Goal: Task Accomplishment & Management: Manage account settings

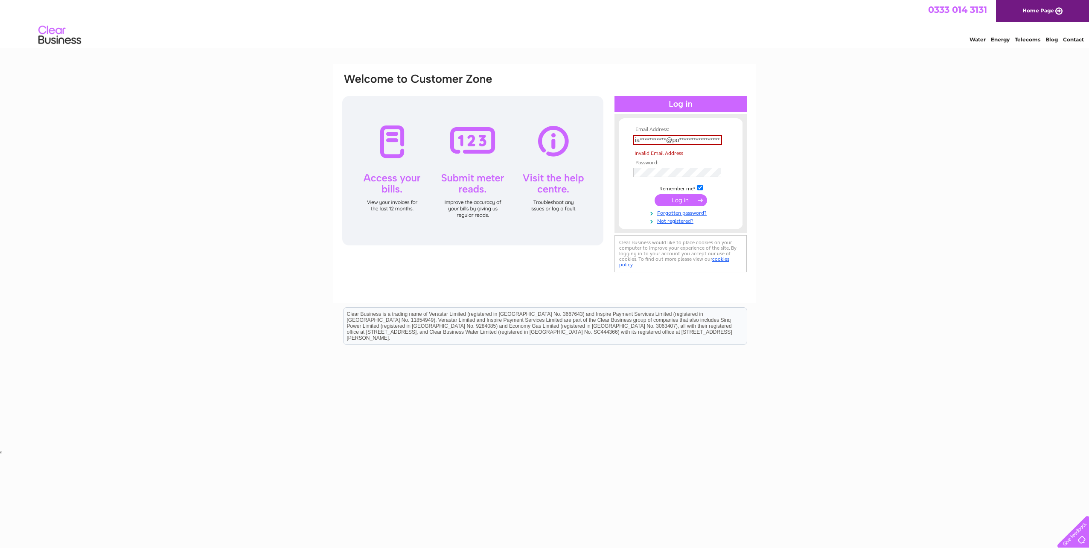
click at [683, 189] on tbody "**********" at bounding box center [680, 176] width 99 height 98
click at [679, 202] on input "submit" at bounding box center [681, 200] width 52 height 12
type input "i"
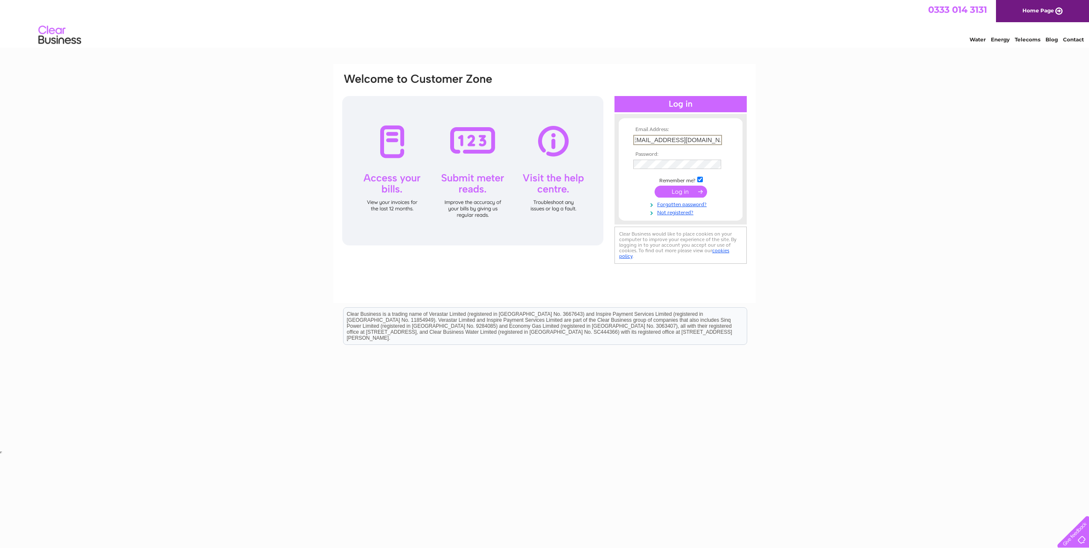
type input "ict@powerhousepartnership.com"
click at [686, 192] on input "submit" at bounding box center [681, 191] width 52 height 12
click at [788, 187] on div "Email Address: ict@powerhousepartnership.com Password:" at bounding box center [544, 256] width 1089 height 385
click at [875, 172] on div "Email Address: ict@powerhousepartnership.com Password:" at bounding box center [544, 256] width 1089 height 385
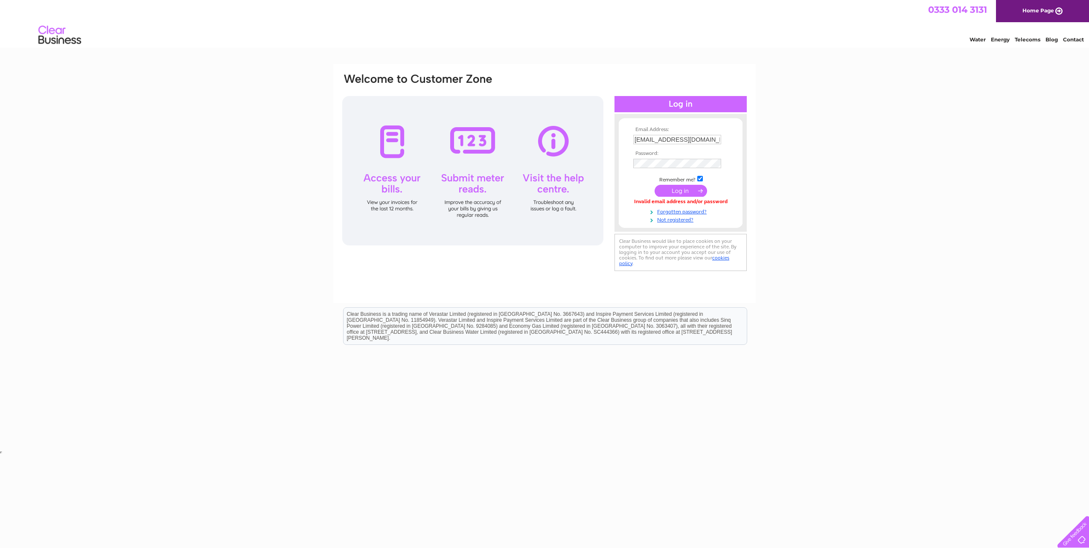
click at [686, 191] on input "submit" at bounding box center [681, 191] width 52 height 12
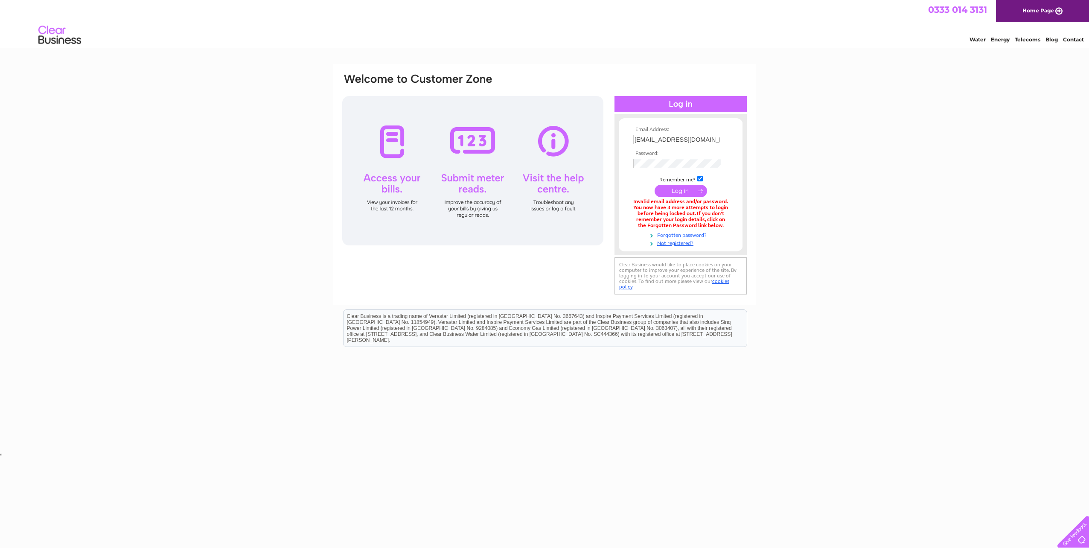
click at [689, 234] on link "Forgotten password?" at bounding box center [681, 234] width 97 height 8
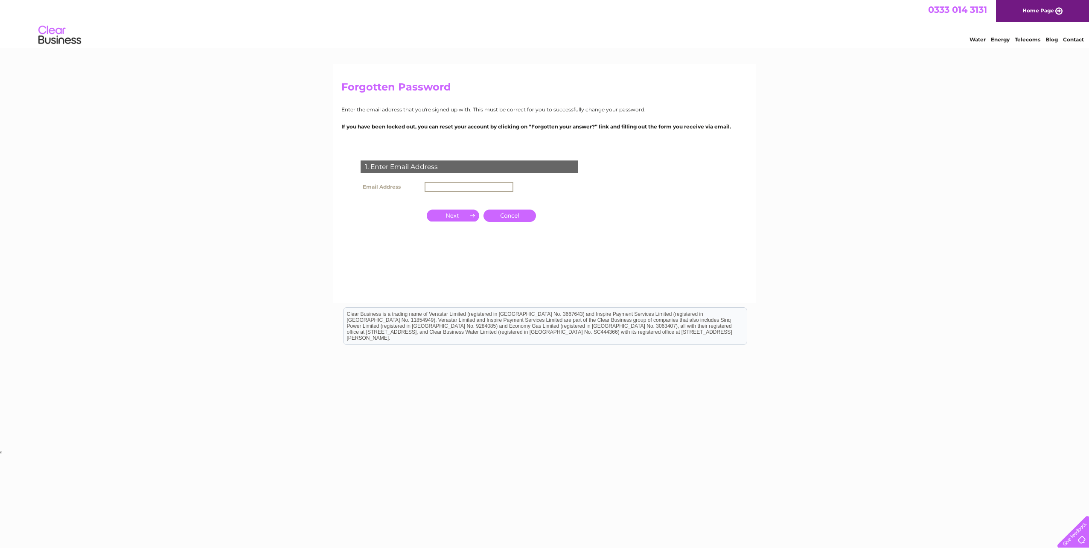
click at [447, 189] on input "text" at bounding box center [469, 187] width 89 height 10
type input "[EMAIL_ADDRESS][DOMAIN_NAME]"
click at [465, 217] on input "button" at bounding box center [453, 215] width 52 height 12
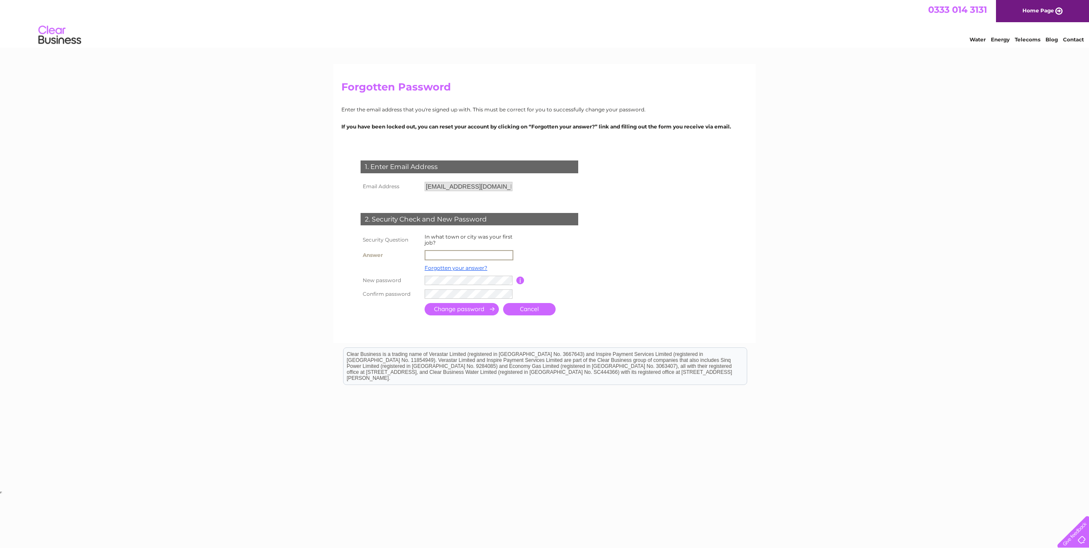
click at [442, 253] on input "text" at bounding box center [469, 255] width 89 height 10
type input "High Wycombe"
click at [644, 294] on form "1. Enter Email Address Email Address ict@powerhousepartnership.com Cancel Answer" at bounding box center [544, 238] width 406 height 191
click at [613, 280] on form "1. Enter Email Address Email Address ict@powerhousepartnership.com Cancel Answer" at bounding box center [544, 238] width 406 height 190
click at [688, 373] on html "Clear Business is a trading name of Verastar Limited (registered in [GEOGRAPHIC…" at bounding box center [544, 370] width 1089 height 55
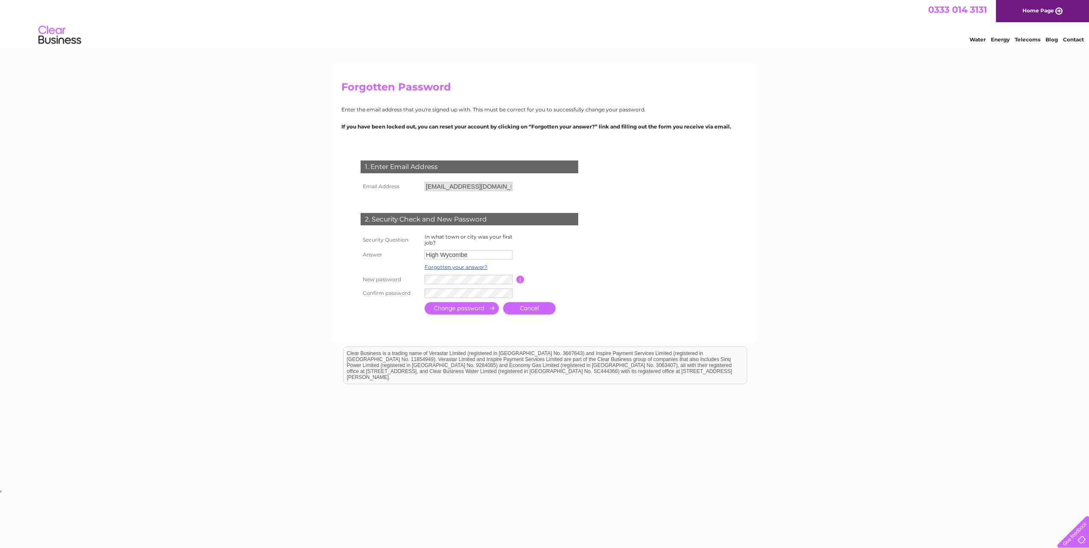
click at [479, 307] on input "submit" at bounding box center [462, 308] width 74 height 12
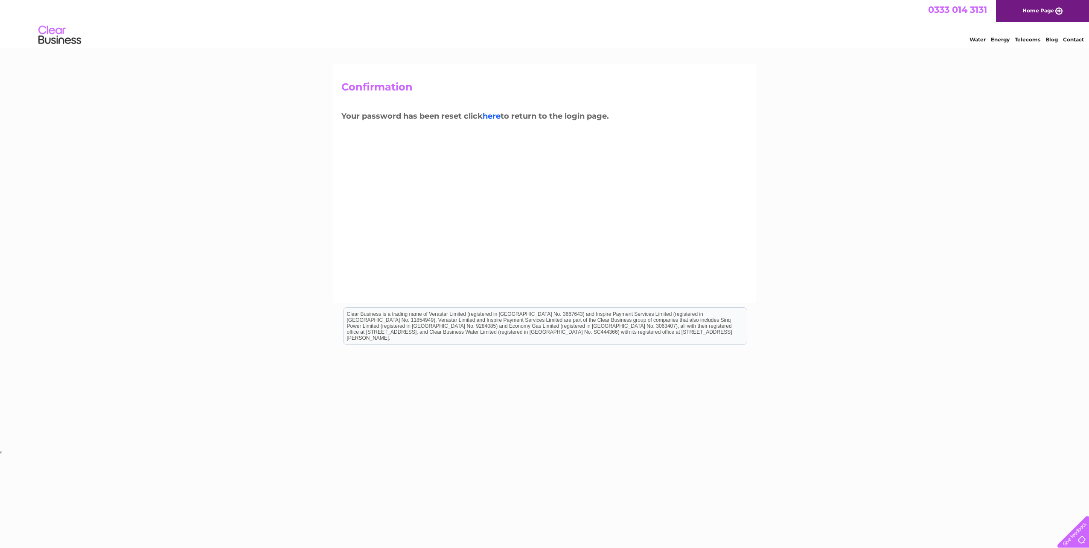
click at [494, 116] on link "here" at bounding box center [492, 115] width 18 height 9
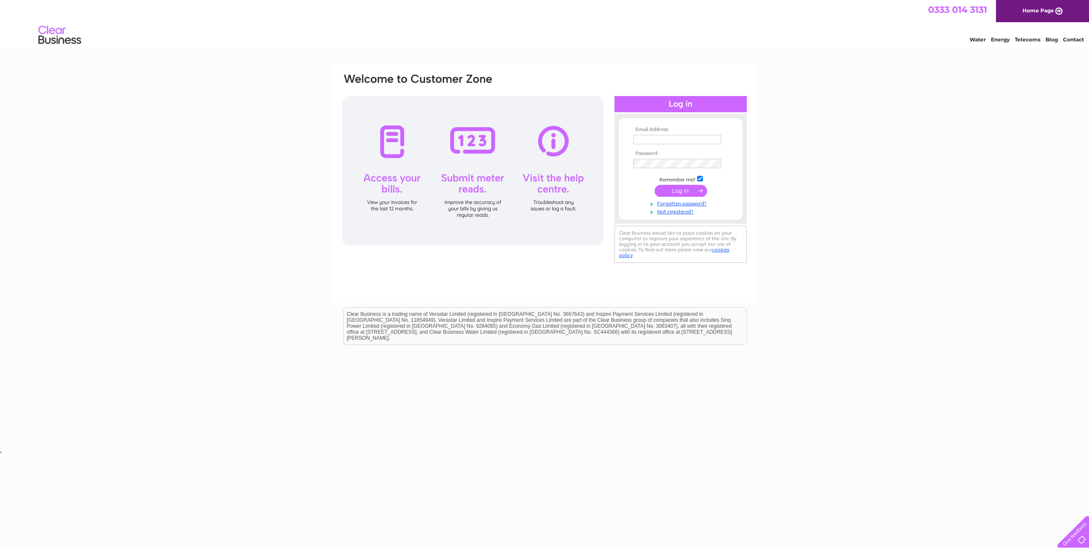
type input "[EMAIL_ADDRESS][DOMAIN_NAME]"
click at [681, 187] on input "submit" at bounding box center [681, 191] width 52 height 12
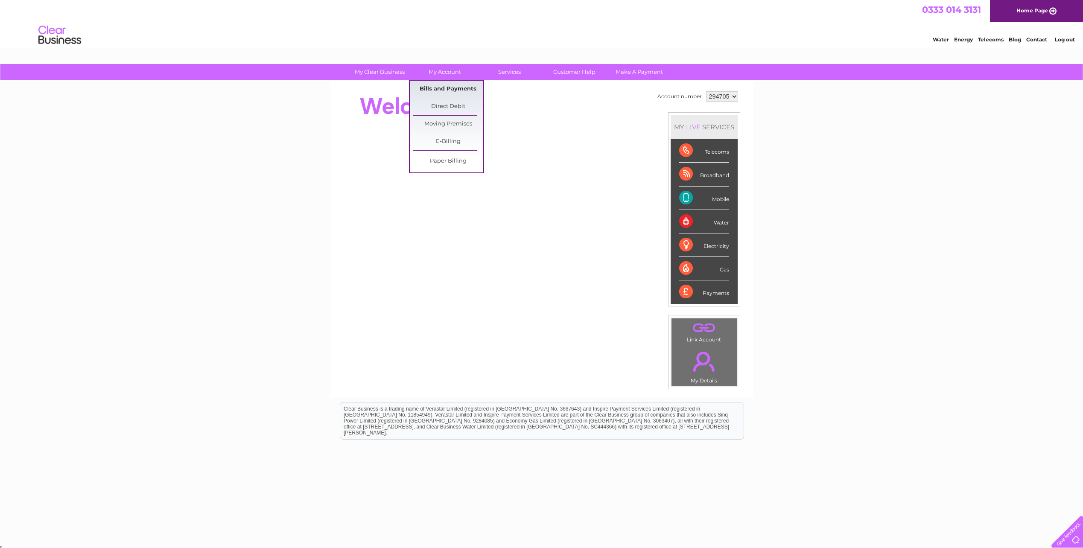
click at [450, 91] on link "Bills and Payments" at bounding box center [448, 89] width 70 height 17
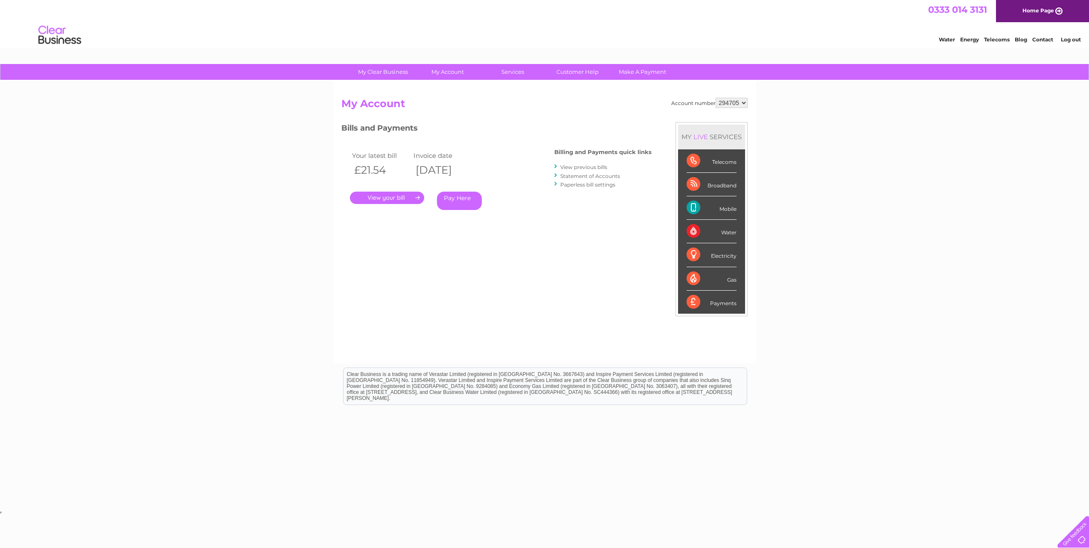
click at [381, 195] on link "." at bounding box center [387, 198] width 74 height 12
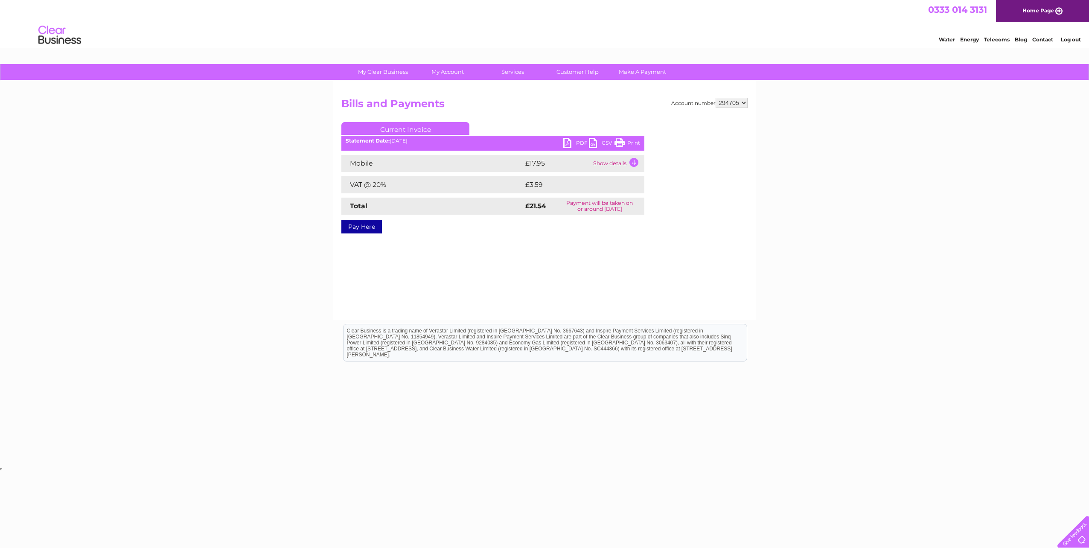
click at [620, 140] on link "Print" at bounding box center [628, 144] width 26 height 12
click at [442, 90] on link "Bills and Payments" at bounding box center [451, 89] width 70 height 17
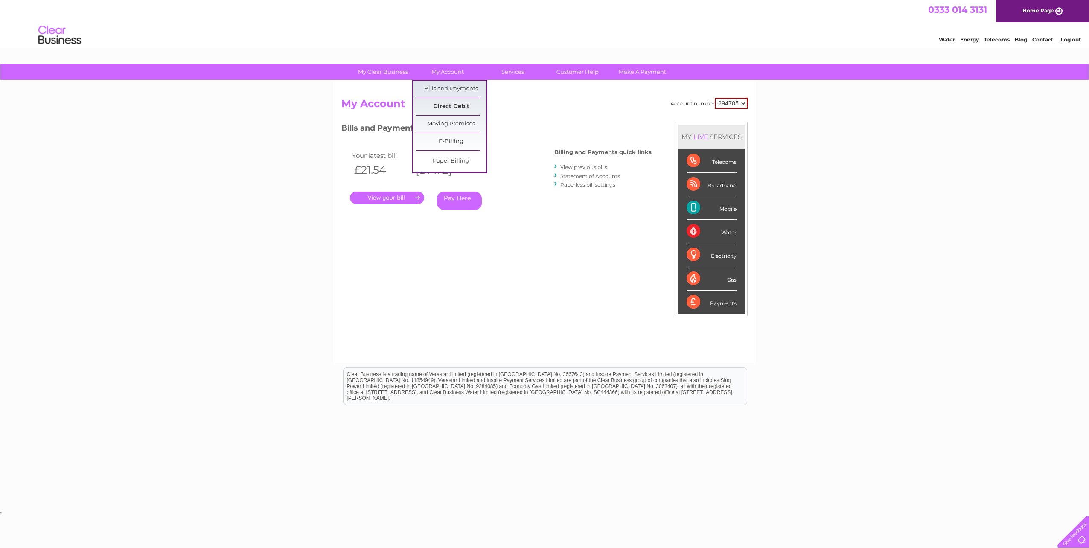
click at [451, 103] on link "Direct Debit" at bounding box center [451, 106] width 70 height 17
